Goal: Information Seeking & Learning: Find specific fact

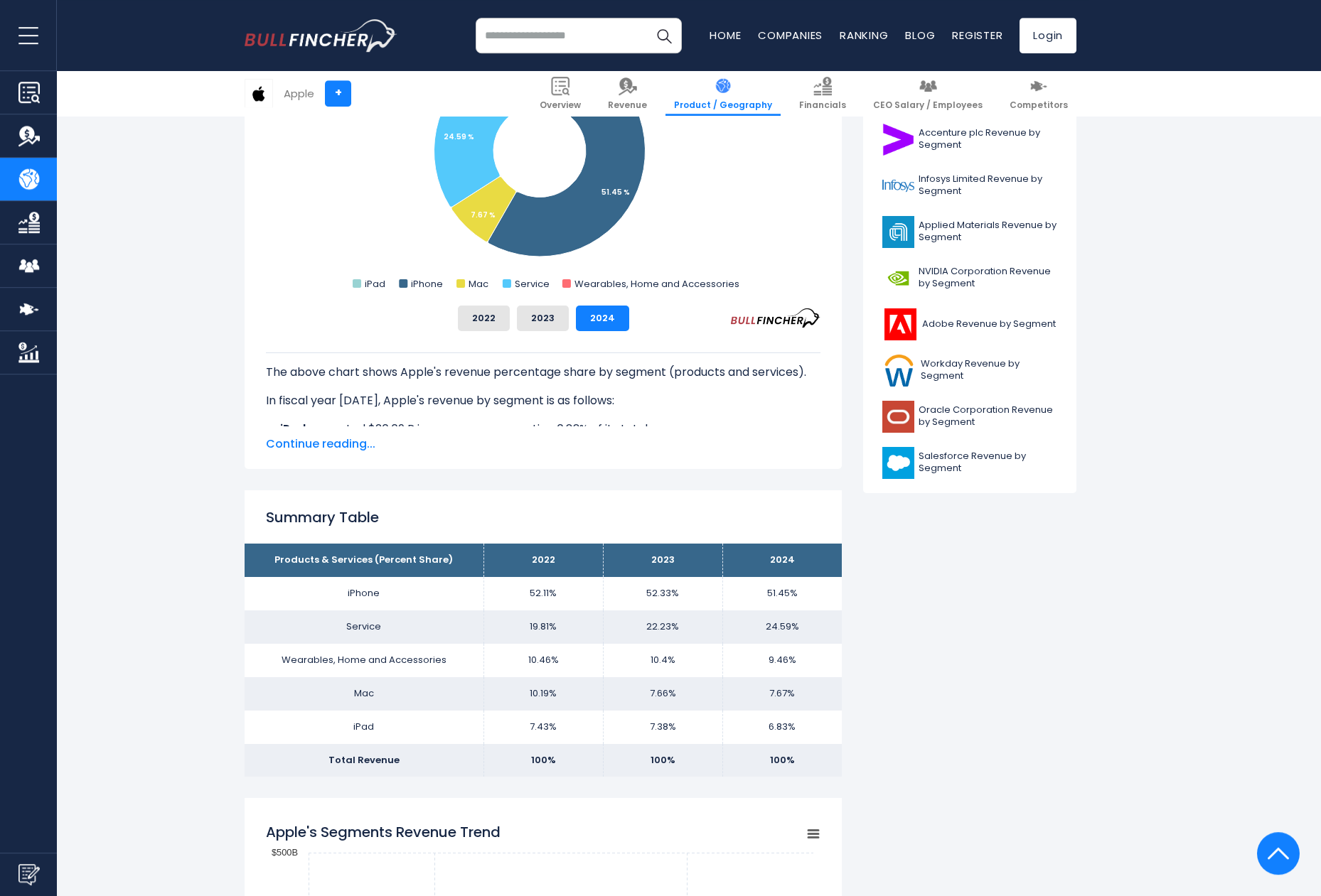
scroll to position [507, 0]
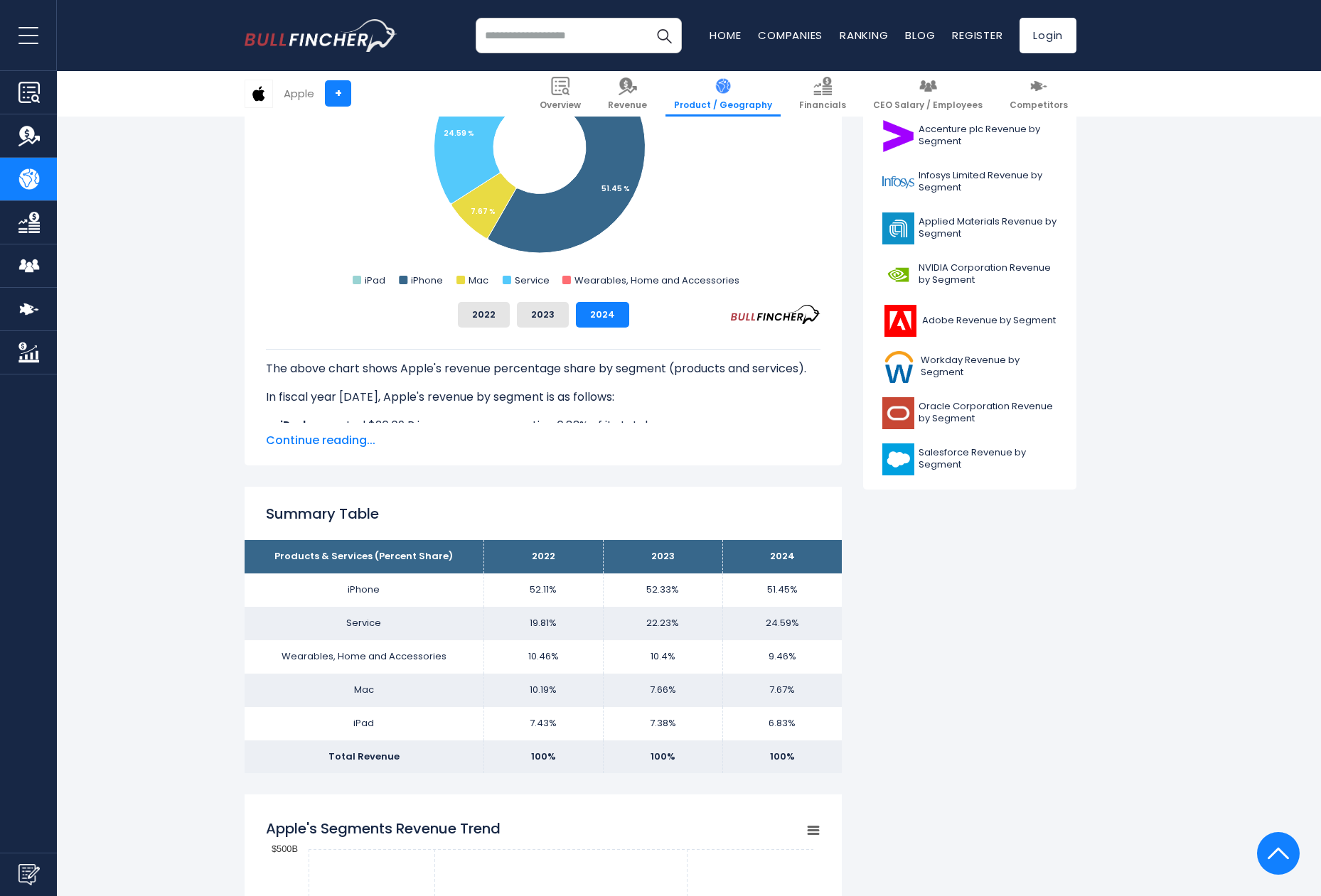
click at [786, 723] on td "6.83%" at bounding box center [781, 724] width 120 height 34
click at [360, 591] on td "iPhone" at bounding box center [364, 590] width 239 height 34
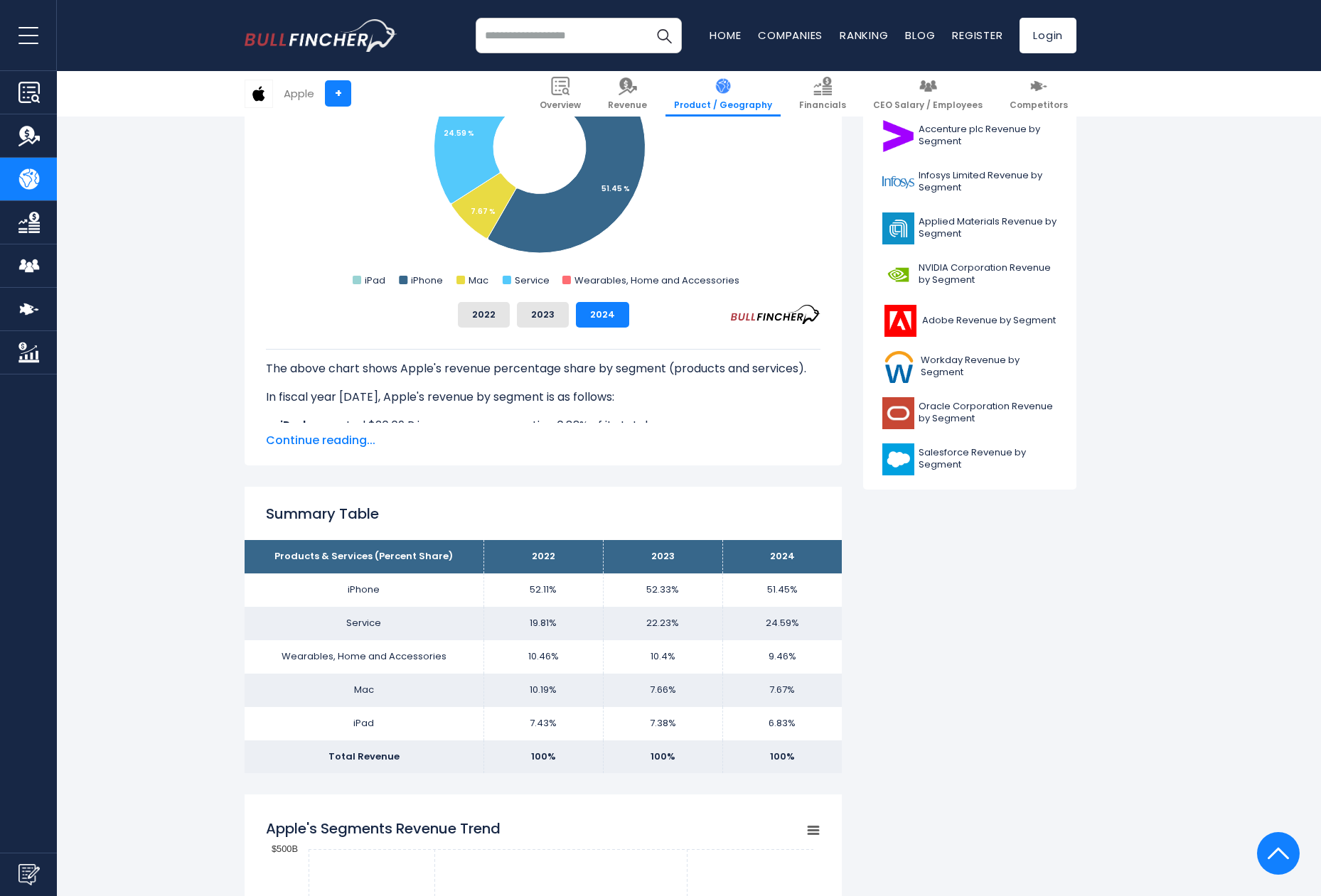
click at [360, 591] on td "iPhone" at bounding box center [364, 590] width 239 height 34
click at [406, 597] on td "iPhone" at bounding box center [364, 590] width 239 height 34
click at [399, 587] on td "iPhone" at bounding box center [364, 590] width 239 height 34
click at [398, 625] on td "Service" at bounding box center [364, 623] width 239 height 34
click at [407, 625] on td "Service" at bounding box center [364, 623] width 239 height 34
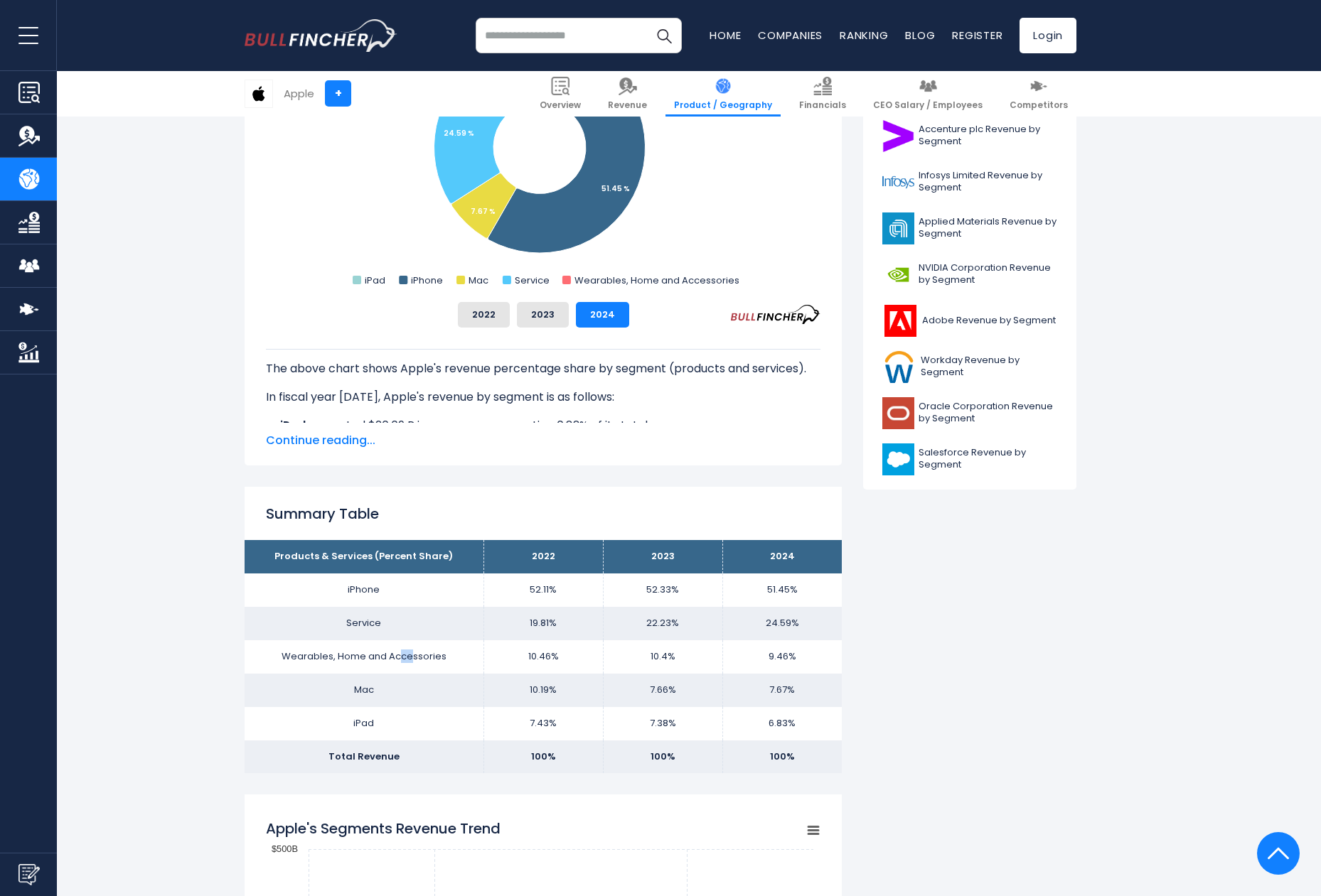
drag, startPoint x: 403, startPoint y: 654, endPoint x: 415, endPoint y: 654, distance: 12.0
click at [413, 654] on td "Wearables, Home and Accessories" at bounding box center [364, 657] width 239 height 34
drag, startPoint x: 363, startPoint y: 693, endPoint x: 726, endPoint y: 684, distance: 363.1
click at [726, 684] on tr "Mac 10.19% 7.66% 7.67%" at bounding box center [543, 690] width 597 height 34
click at [784, 690] on td "7.67%" at bounding box center [781, 690] width 120 height 34
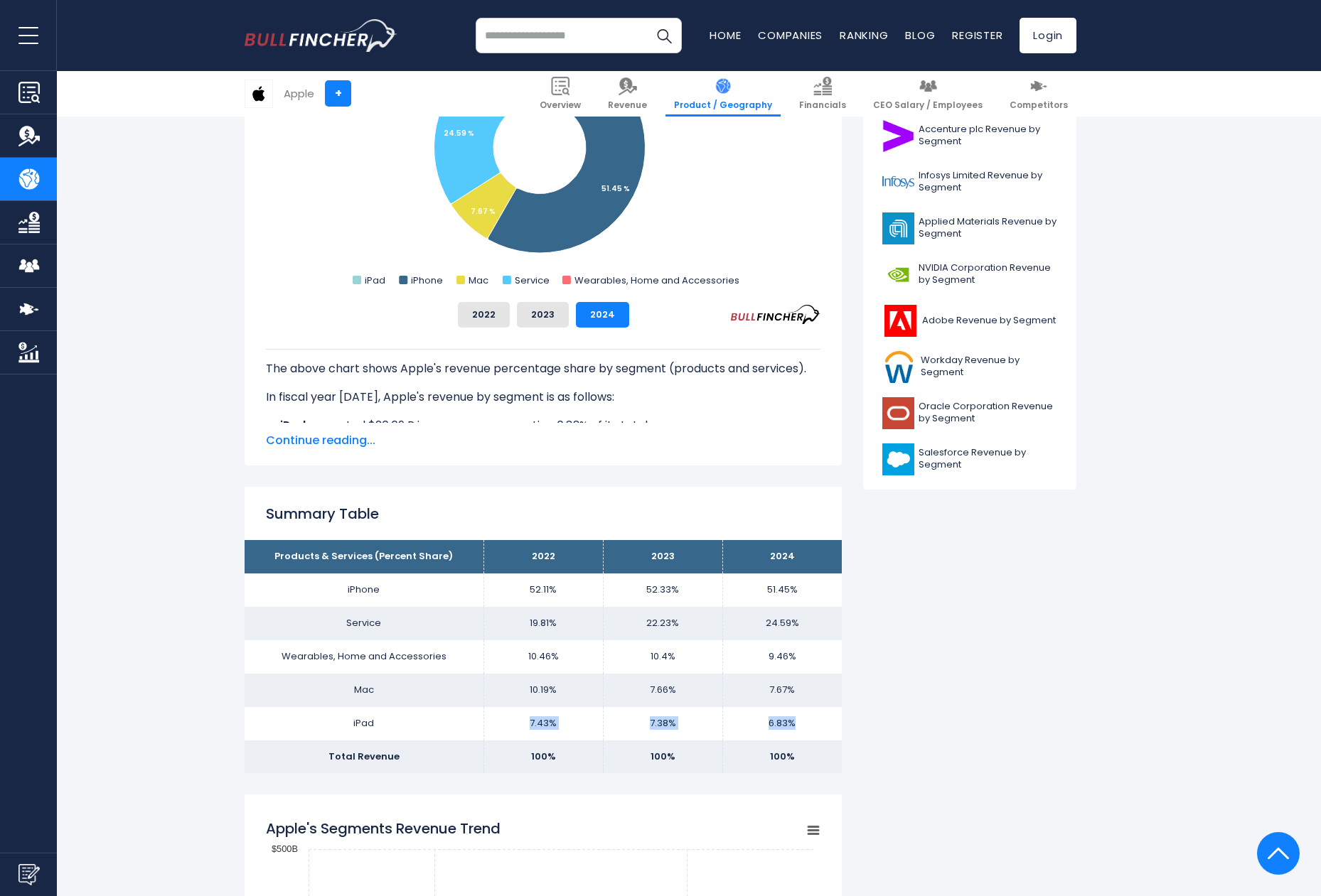
drag, startPoint x: 794, startPoint y: 721, endPoint x: 526, endPoint y: 722, distance: 268.0
click at [526, 722] on tr "iPad 7.43% 7.38% 6.83%" at bounding box center [543, 724] width 597 height 34
click at [526, 722] on td "7.43%" at bounding box center [543, 724] width 120 height 34
drag, startPoint x: 526, startPoint y: 722, endPoint x: 799, endPoint y: 718, distance: 273.0
click at [799, 718] on tr "iPad 7.43% 7.38% 6.83%" at bounding box center [543, 724] width 597 height 34
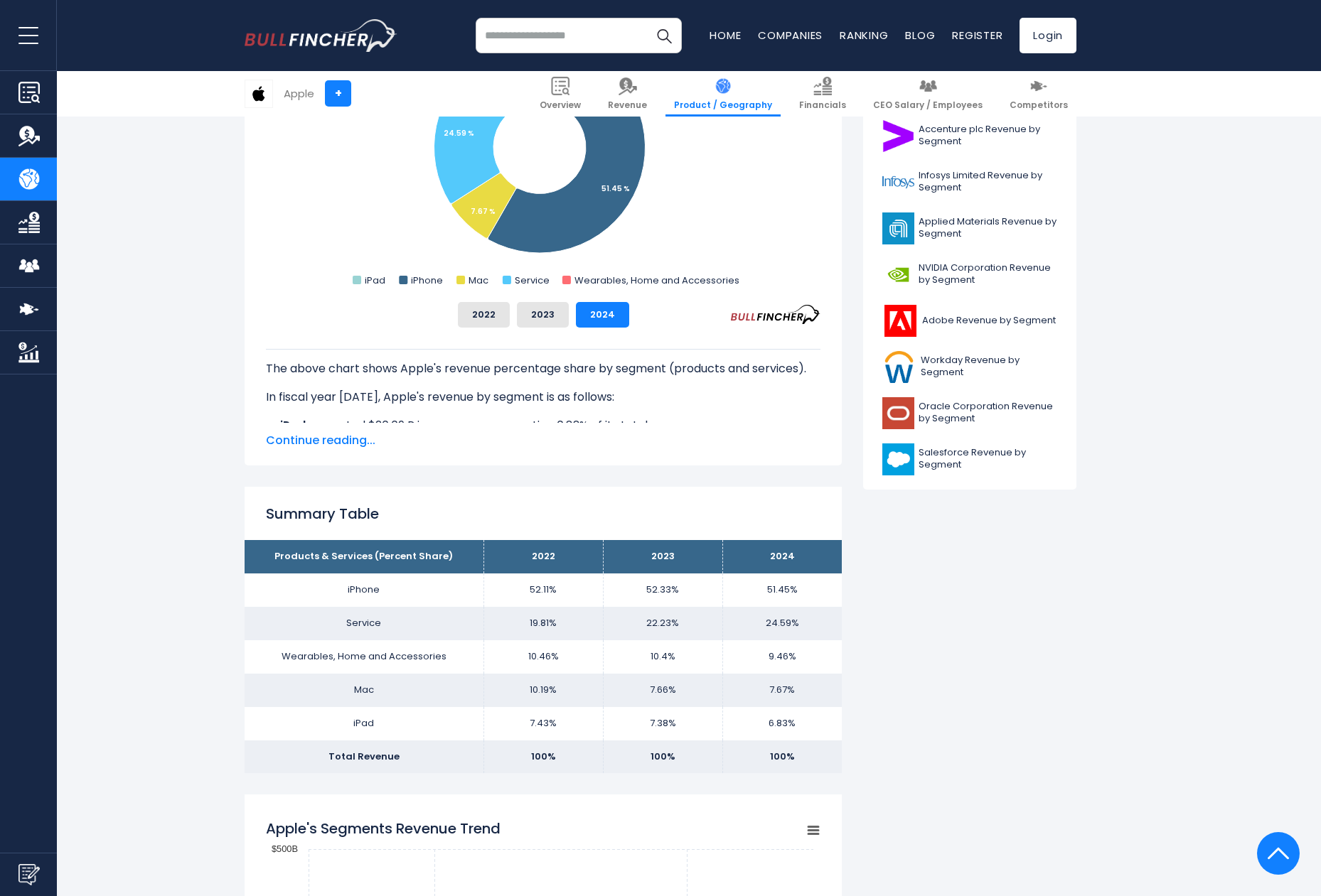
click at [811, 722] on td "6.83%" at bounding box center [781, 724] width 120 height 34
drag, startPoint x: 811, startPoint y: 722, endPoint x: 581, endPoint y: 730, distance: 230.1
click at [582, 731] on tr "iPad 7.43% 7.38% 6.83%" at bounding box center [543, 724] width 597 height 34
click at [525, 688] on td "10.19%" at bounding box center [543, 690] width 120 height 34
drag, startPoint x: 525, startPoint y: 688, endPoint x: 792, endPoint y: 696, distance: 267.1
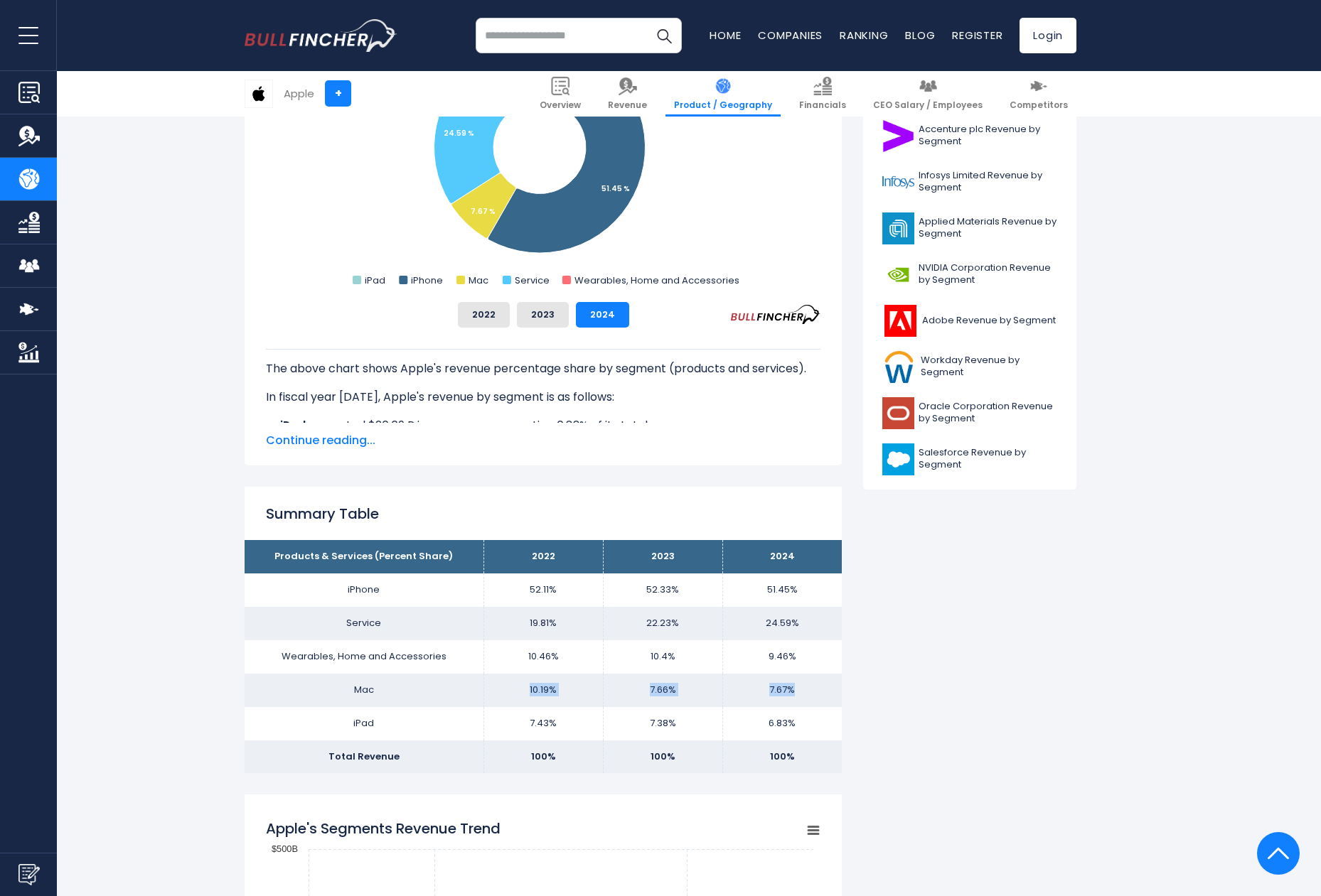
click at [792, 696] on tr "Mac 10.19% 7.66% 7.67%" at bounding box center [543, 690] width 597 height 34
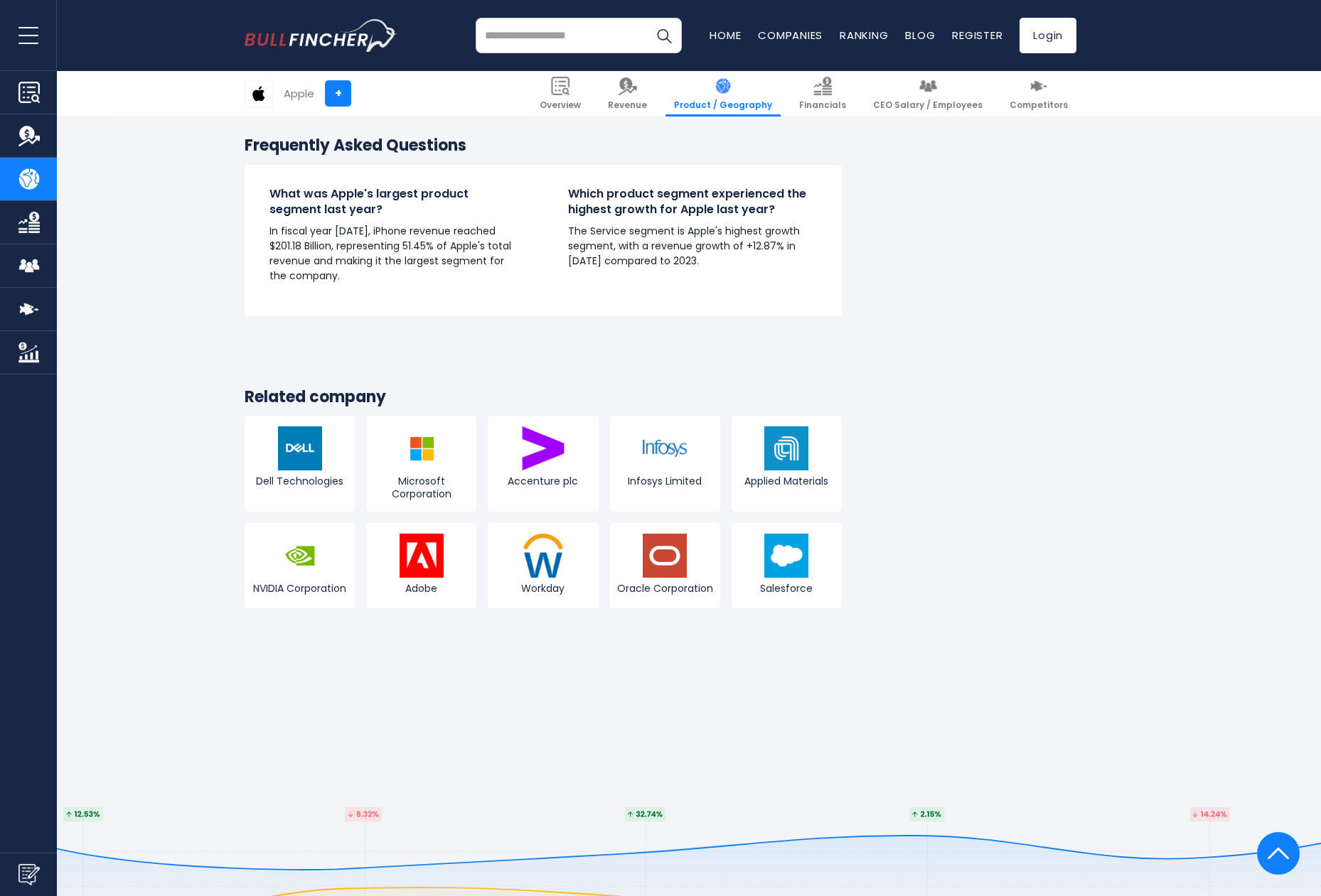
scroll to position [2826, 0]
